Goal: Transaction & Acquisition: Download file/media

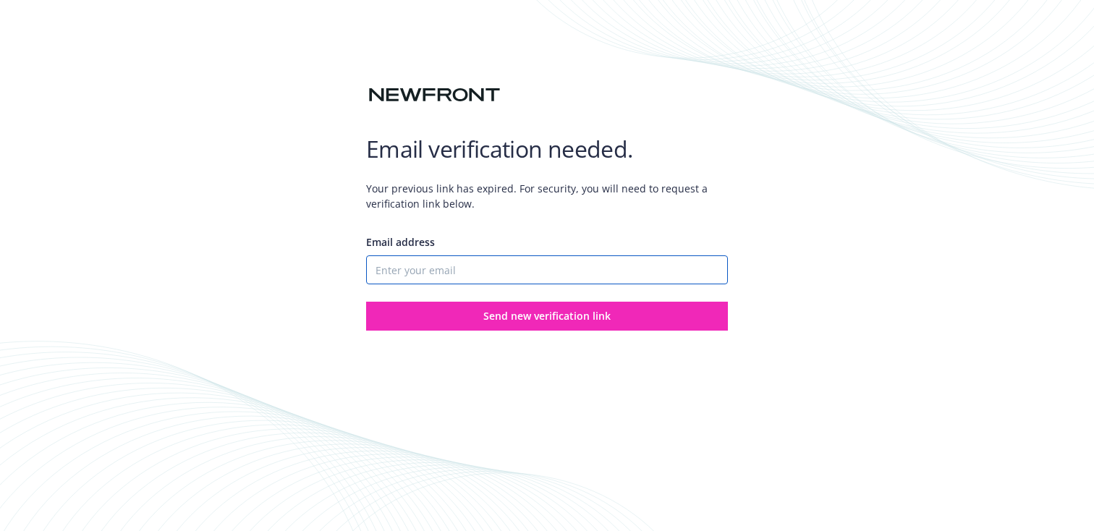
click at [470, 276] on input "Email address" at bounding box center [547, 269] width 362 height 29
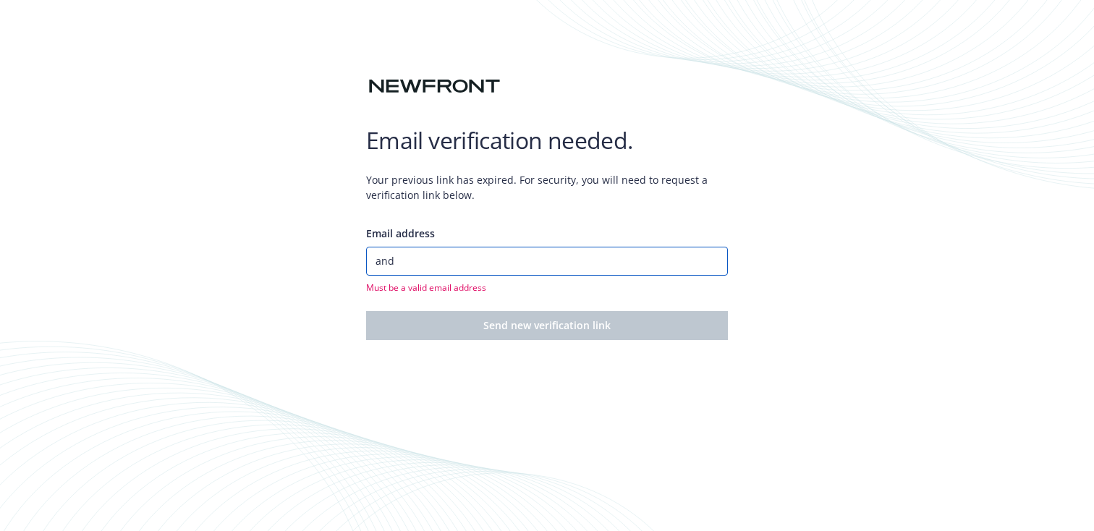
type input "[PERSON_NAME][EMAIL_ADDRESS][PERSON_NAME][DOMAIN_NAME]"
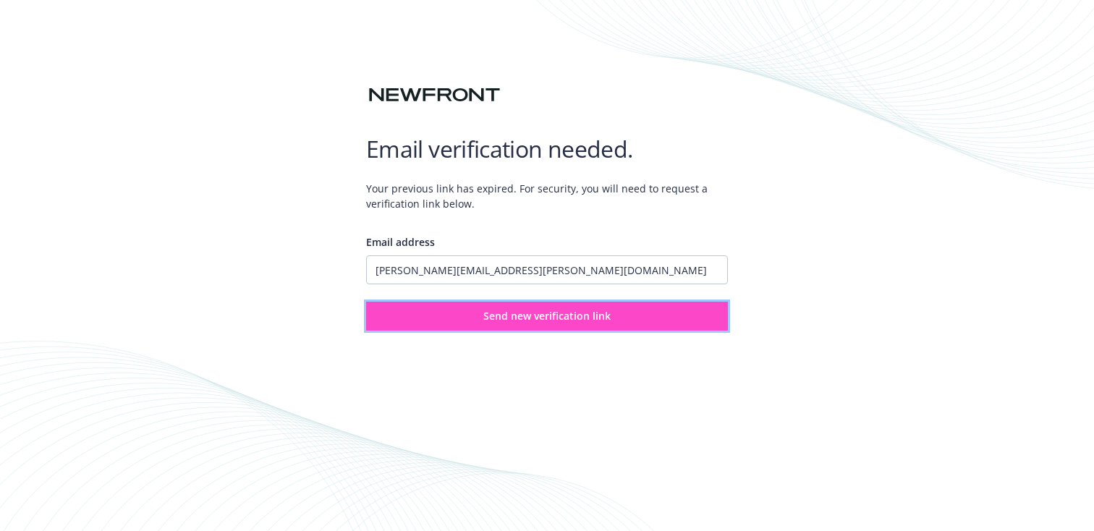
click at [599, 314] on span "Send new verification link" at bounding box center [546, 316] width 127 height 14
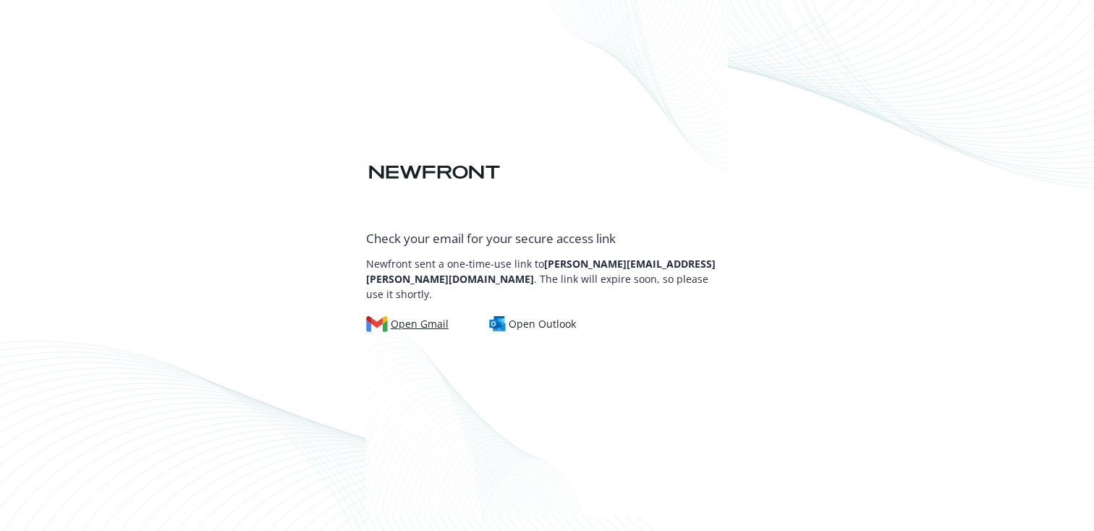
click at [426, 319] on div "Open Gmail" at bounding box center [407, 324] width 83 height 16
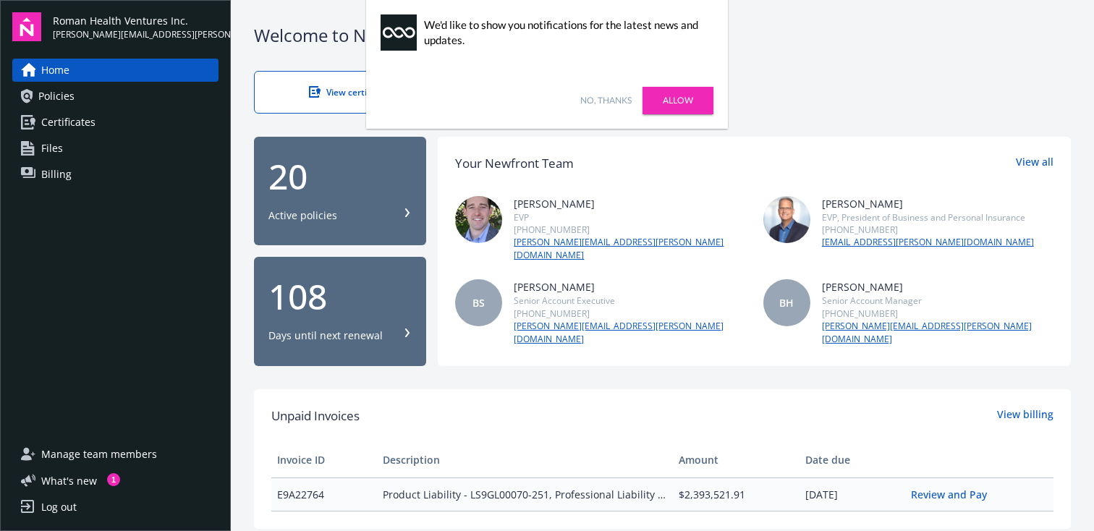
click at [662, 96] on link "Allow" at bounding box center [678, 101] width 71 height 28
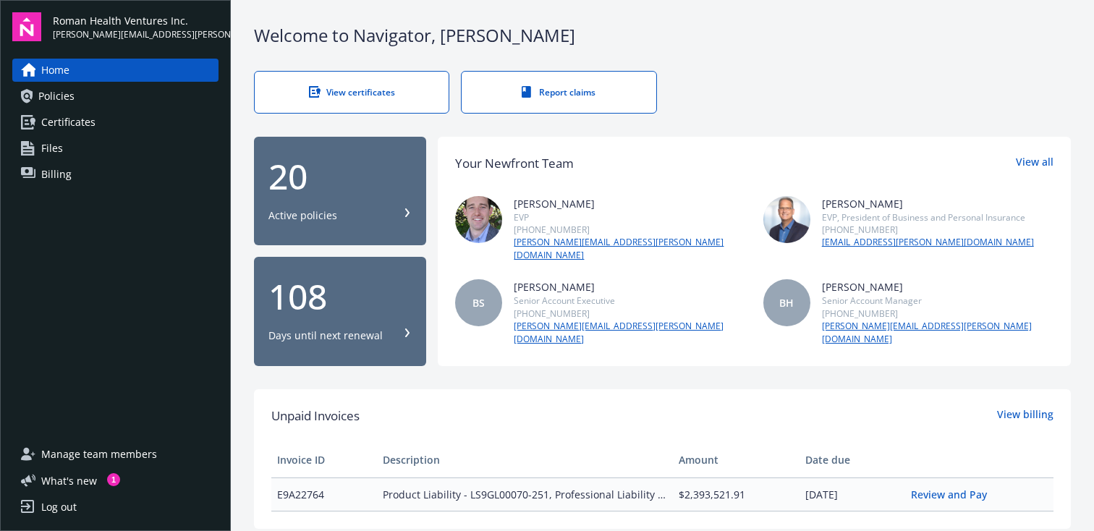
click at [92, 143] on link "Files" at bounding box center [115, 148] width 206 height 23
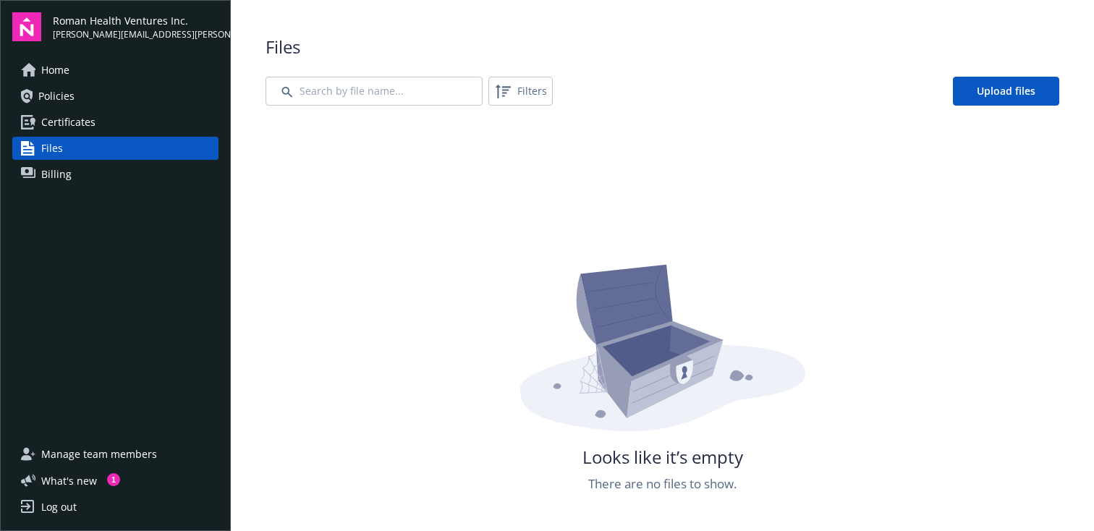
click at [80, 62] on link "Home" at bounding box center [115, 70] width 206 height 23
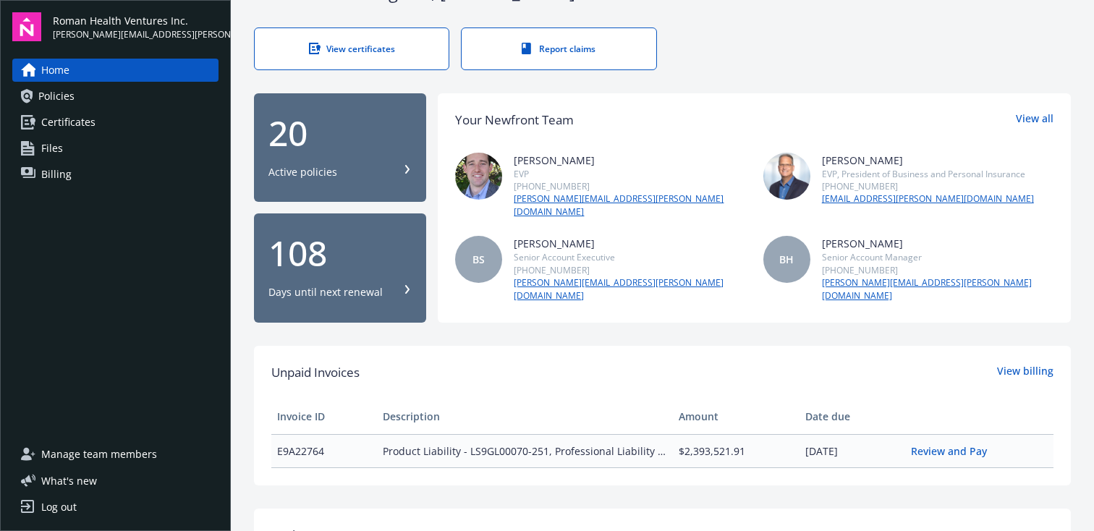
scroll to position [259, 0]
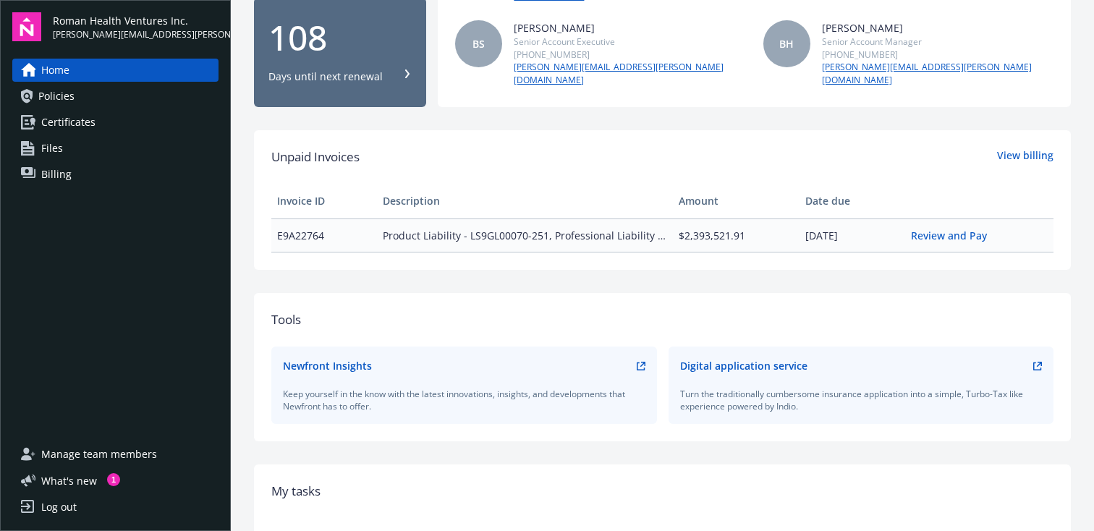
click at [54, 92] on span "Policies" at bounding box center [56, 96] width 36 height 23
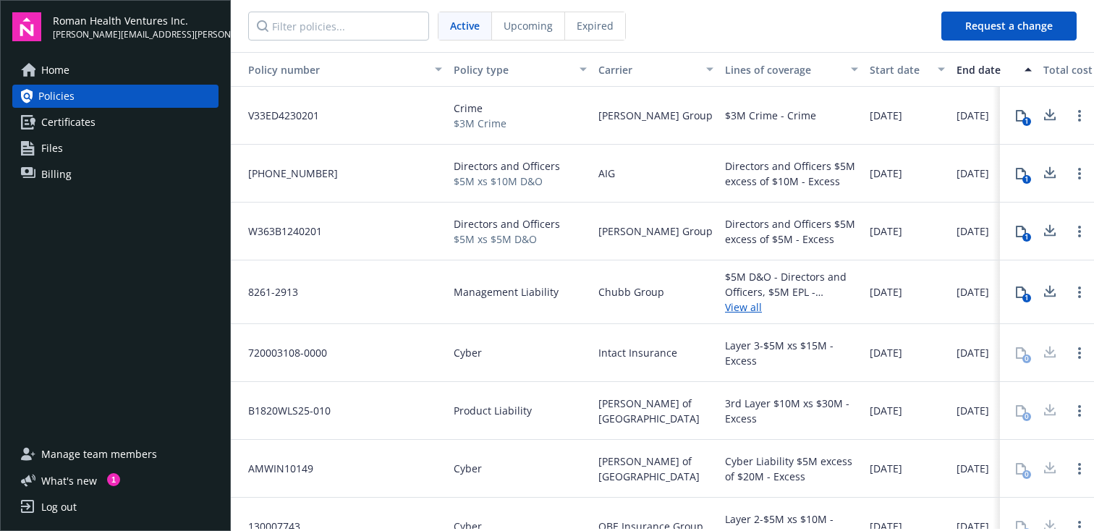
click at [1042, 118] on icon at bounding box center [1050, 115] width 17 height 18
click at [1042, 176] on icon at bounding box center [1050, 173] width 17 height 18
click at [1046, 231] on icon at bounding box center [1050, 228] width 9 height 9
click at [1046, 292] on icon at bounding box center [1050, 289] width 9 height 9
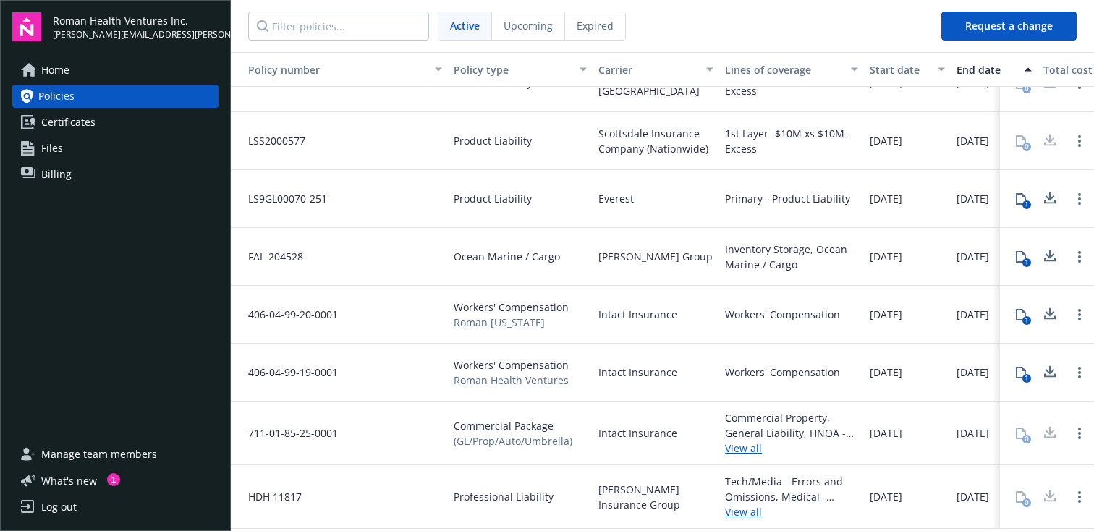
scroll to position [735, 0]
click at [1042, 193] on icon at bounding box center [1050, 199] width 17 height 18
click at [1046, 250] on icon at bounding box center [1050, 254] width 9 height 9
click at [1046, 308] on icon at bounding box center [1050, 312] width 9 height 9
click at [1042, 369] on icon at bounding box center [1050, 372] width 17 height 18
